Goal: Transaction & Acquisition: Book appointment/travel/reservation

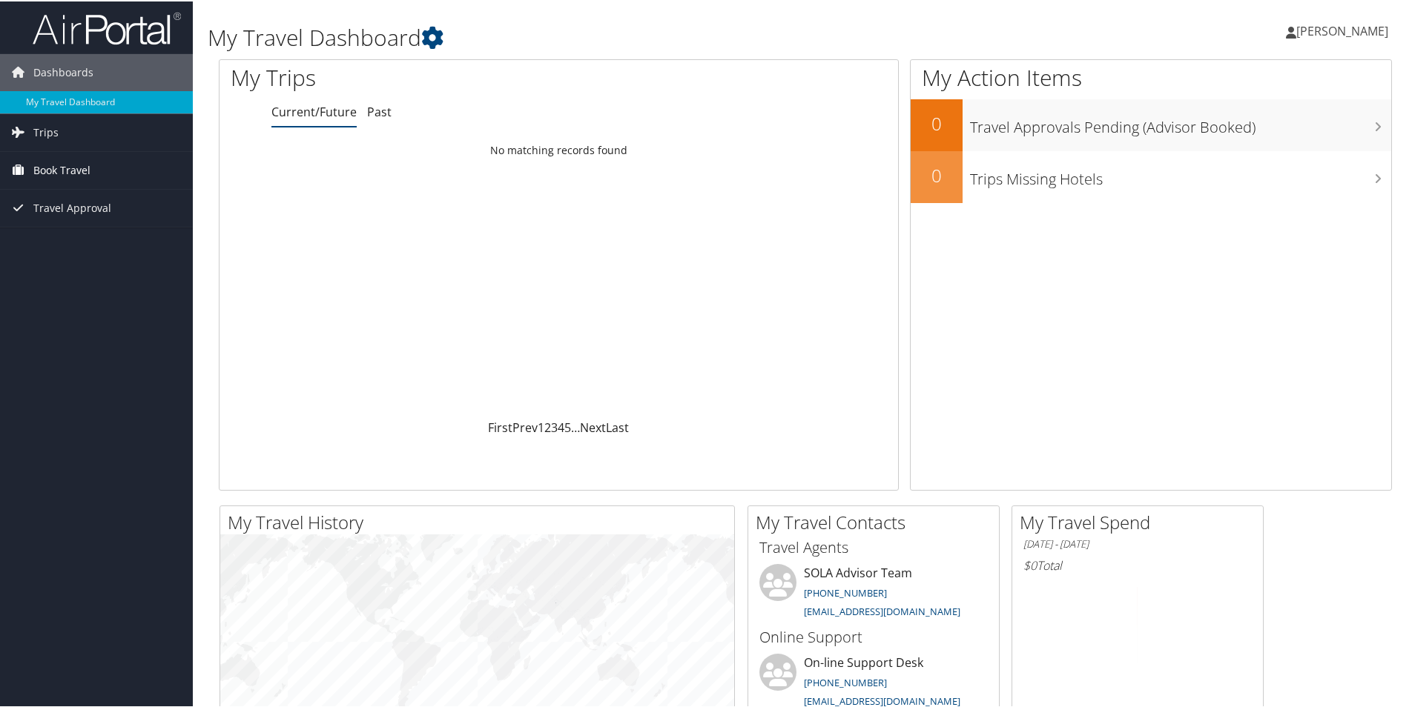
click at [76, 168] on span "Book Travel" at bounding box center [61, 169] width 57 height 37
click at [82, 213] on link "Book/Manage Online Trips" at bounding box center [96, 221] width 193 height 22
